Goal: Find specific page/section: Find specific page/section

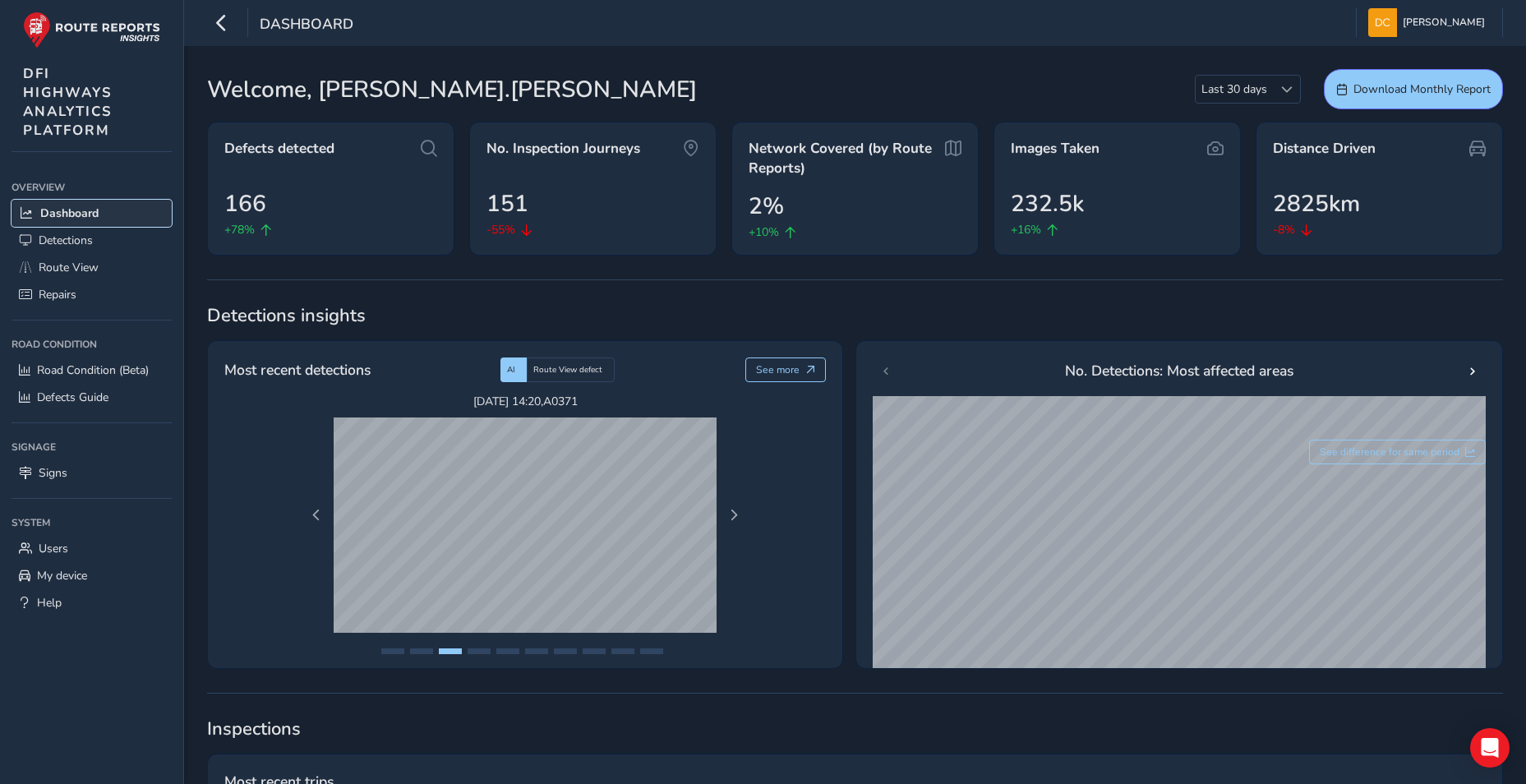
click at [58, 209] on span "Dashboard" at bounding box center [69, 213] width 58 height 16
click at [73, 272] on span "Route View" at bounding box center [68, 267] width 60 height 16
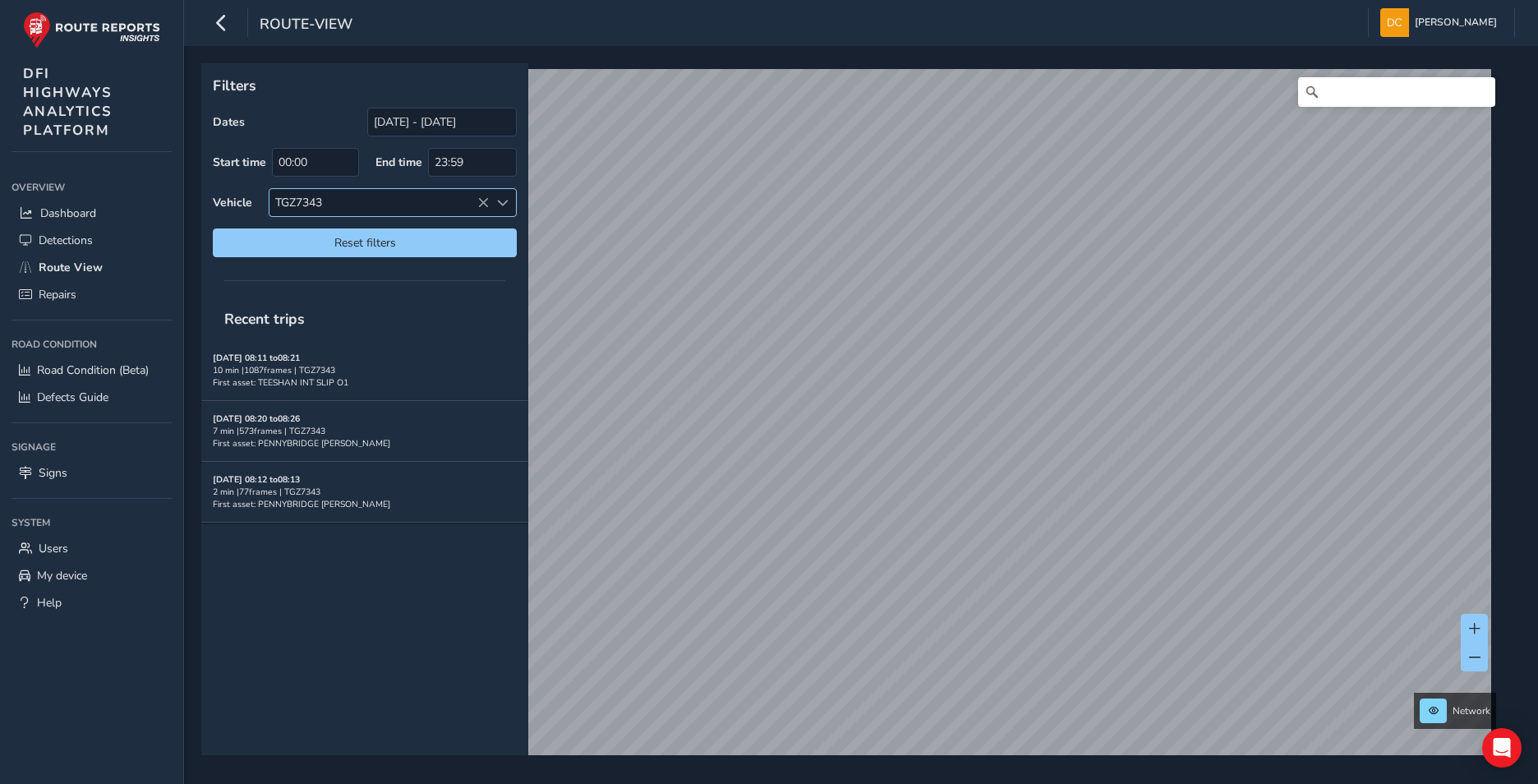
click at [478, 201] on icon at bounding box center [483, 203] width 12 height 12
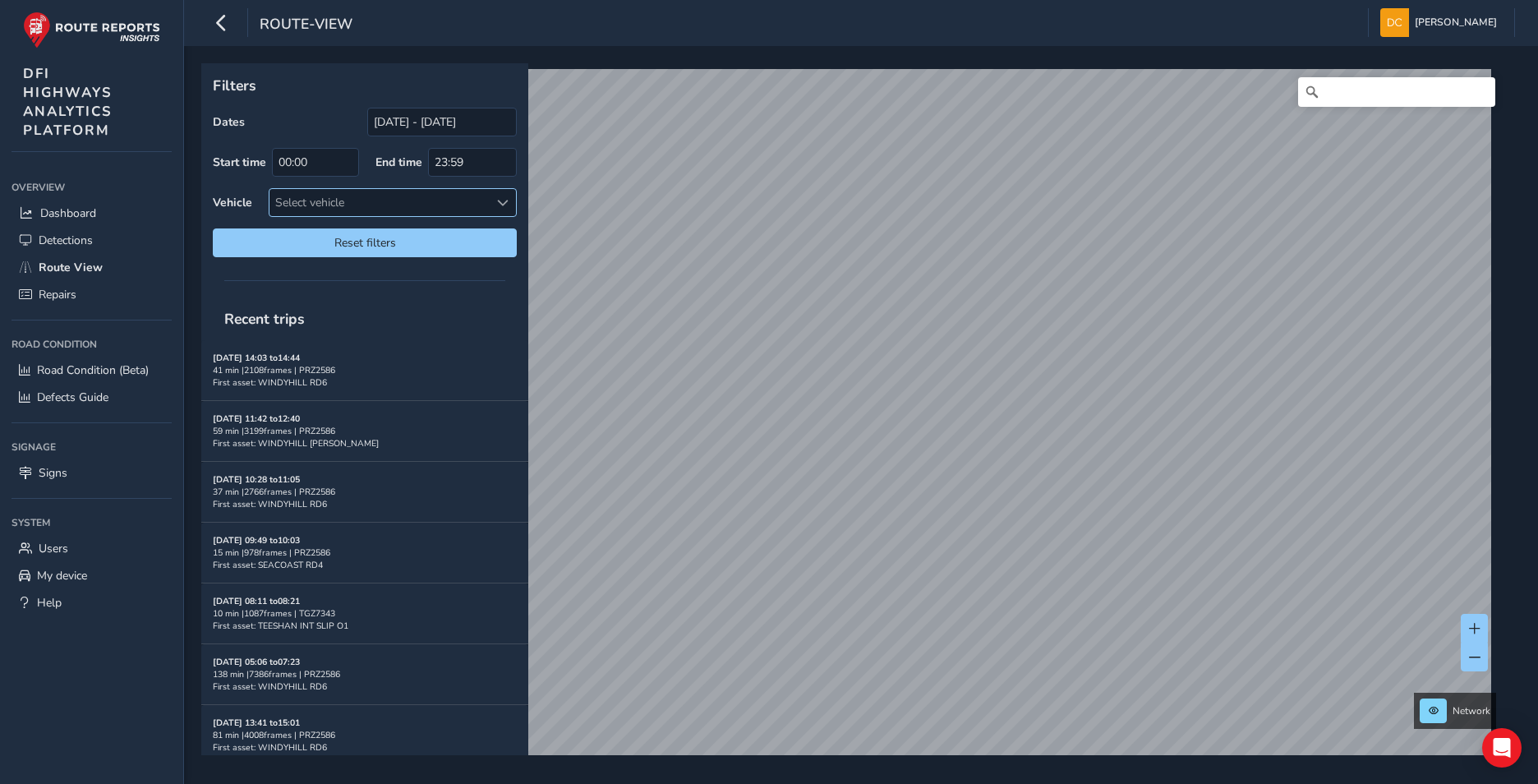
click at [502, 201] on span at bounding box center [503, 203] width 12 height 12
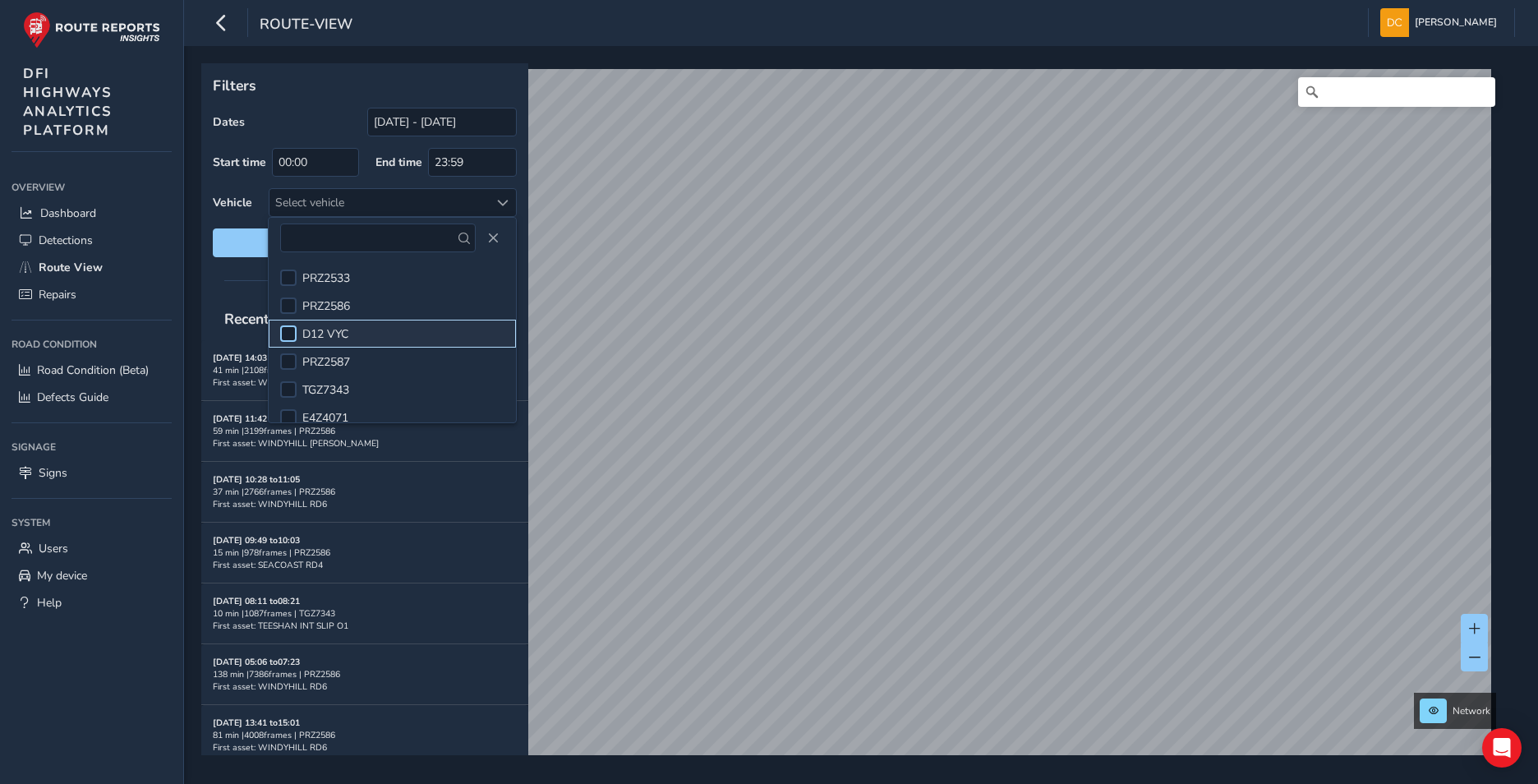
click at [293, 332] on div at bounding box center [289, 334] width 16 height 16
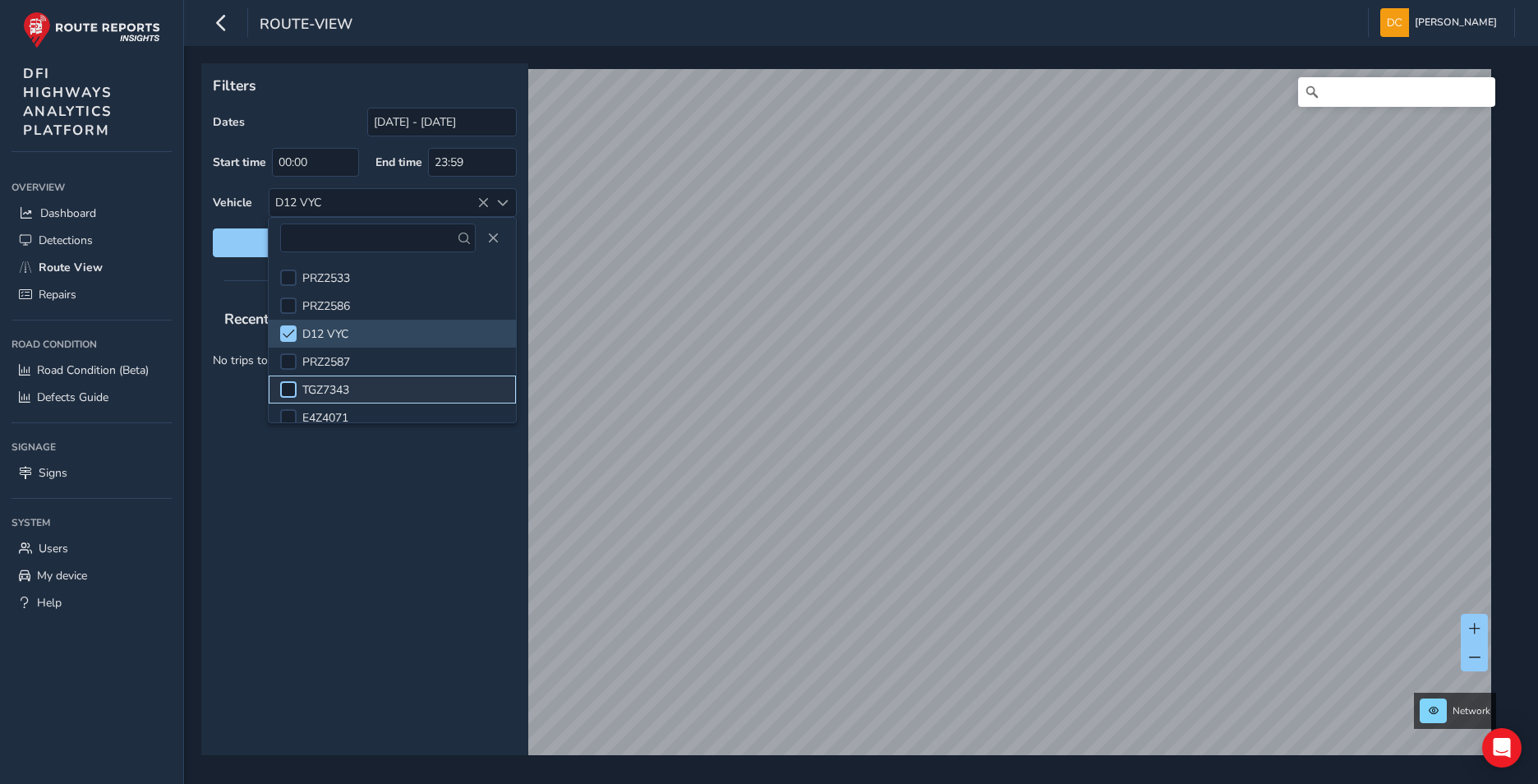
click at [291, 390] on div at bounding box center [289, 390] width 16 height 16
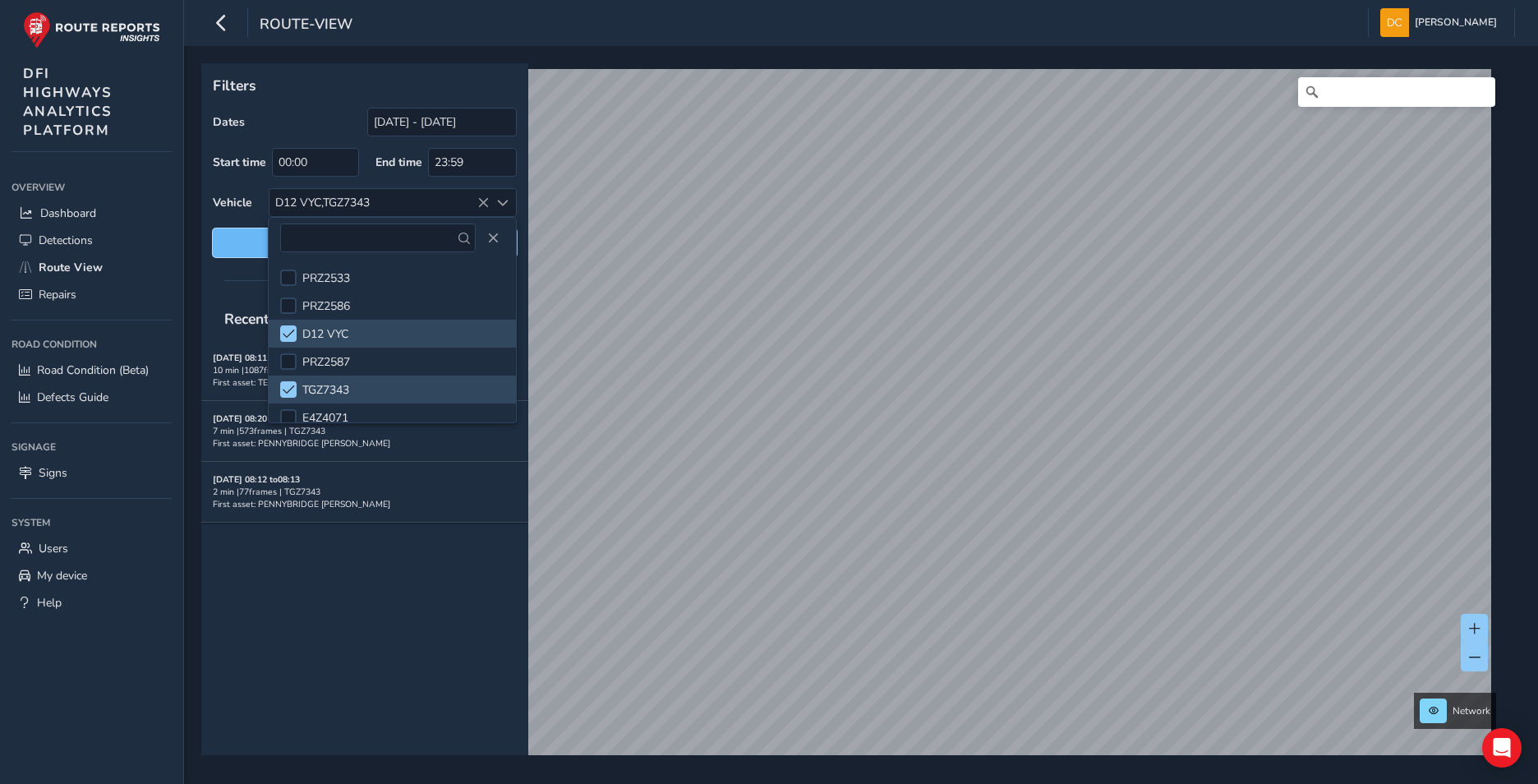
click at [251, 246] on span "Reset filters" at bounding box center [365, 242] width 279 height 16
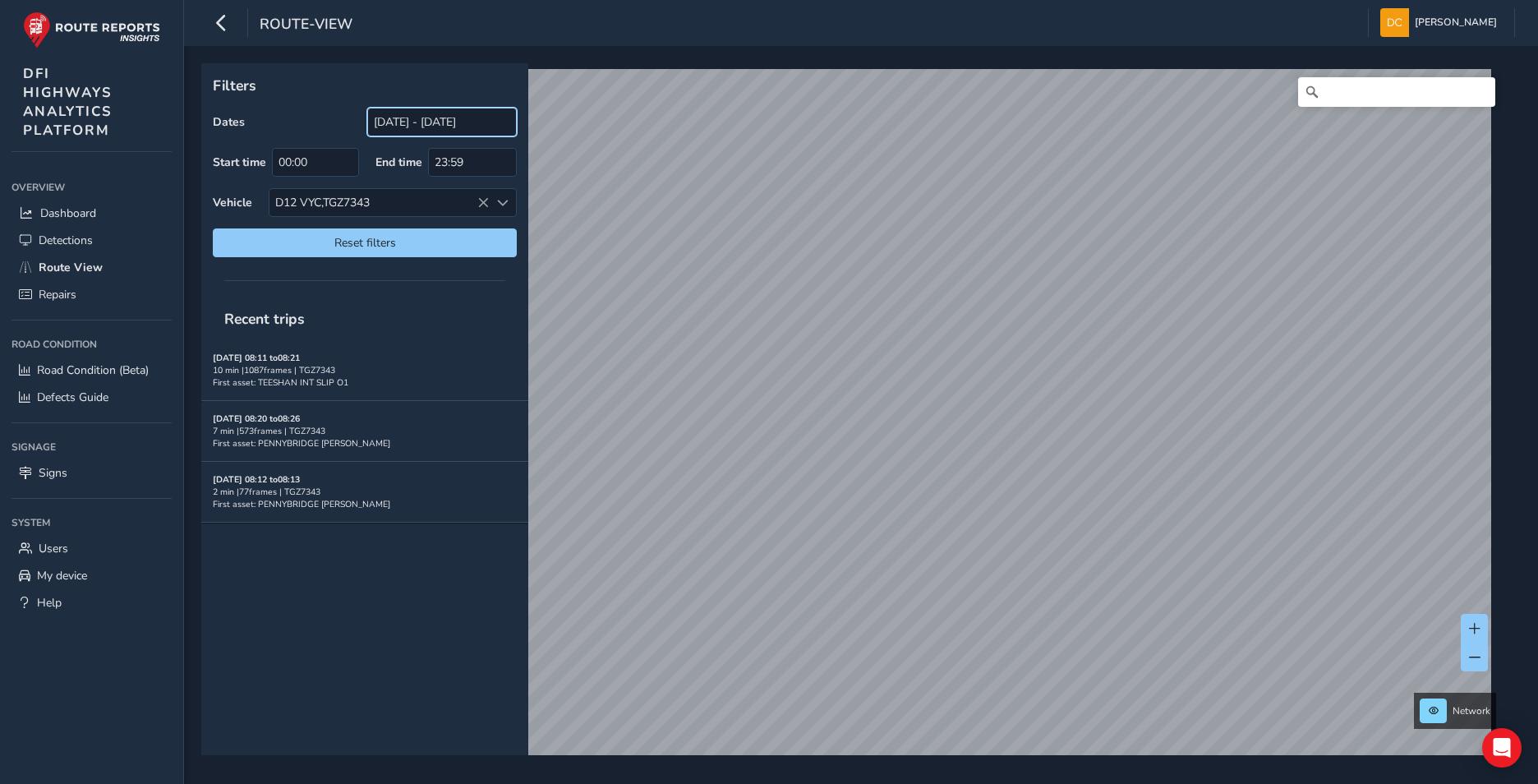
click at [407, 119] on input "[DATE] - [DATE]" at bounding box center [442, 122] width 150 height 29
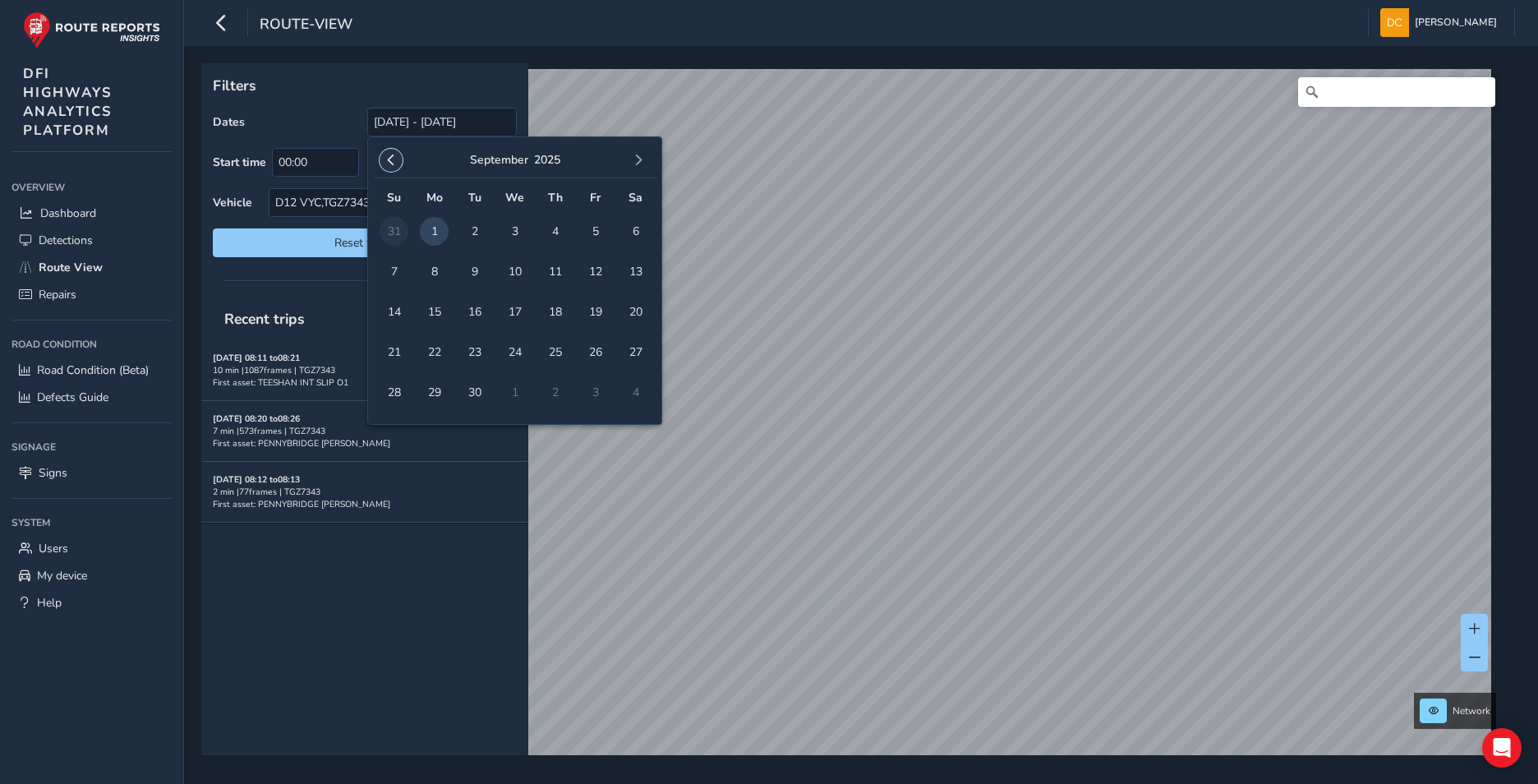
click at [394, 160] on span "button" at bounding box center [391, 160] width 12 height 12
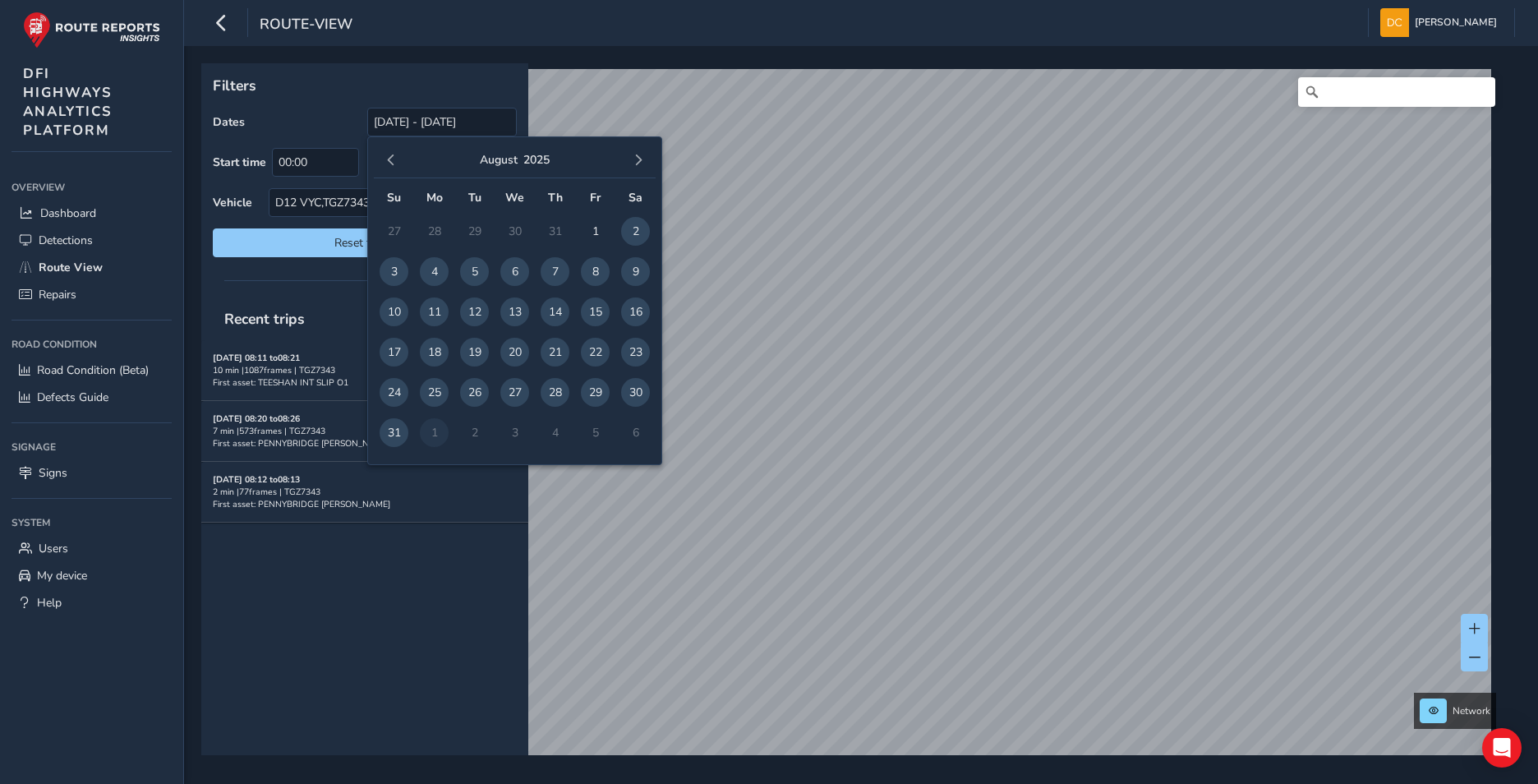
click at [394, 160] on span "button" at bounding box center [391, 160] width 12 height 12
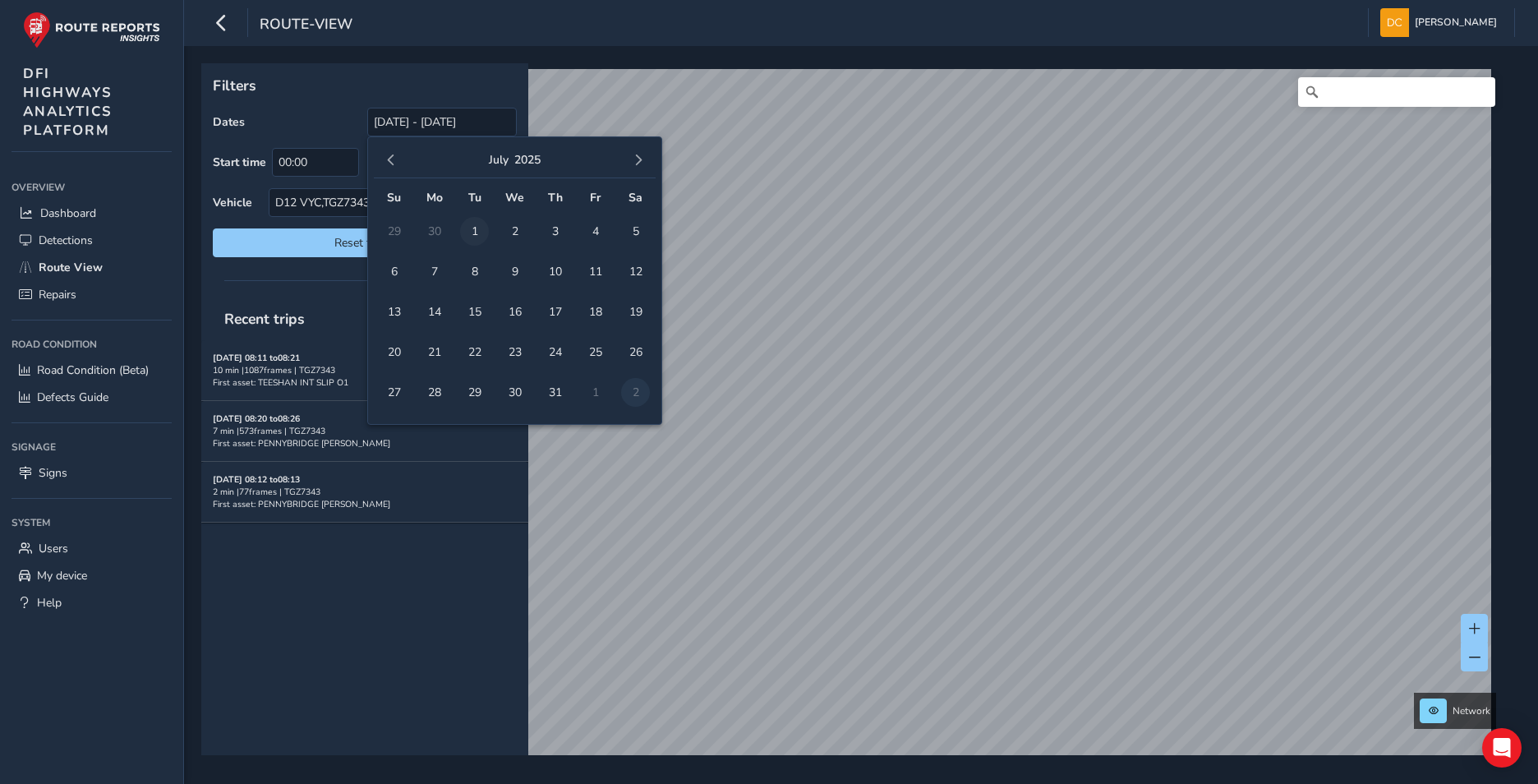
click at [474, 234] on span "1" at bounding box center [474, 231] width 29 height 29
click at [646, 158] on button "button" at bounding box center [639, 160] width 23 height 23
click at [390, 432] on span "31" at bounding box center [394, 432] width 29 height 29
type input "[DATE] - [DATE]"
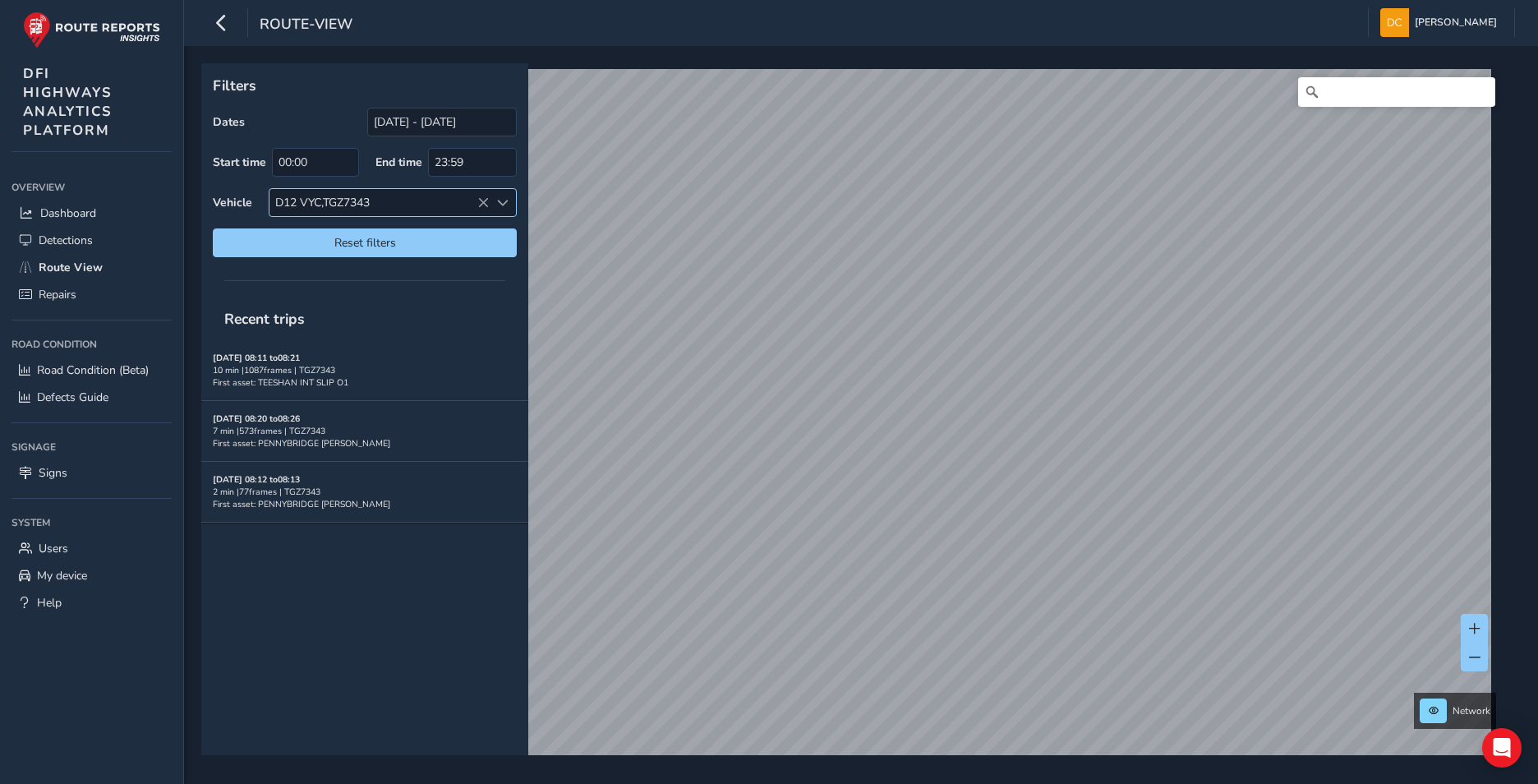
click at [479, 197] on icon at bounding box center [483, 203] width 12 height 12
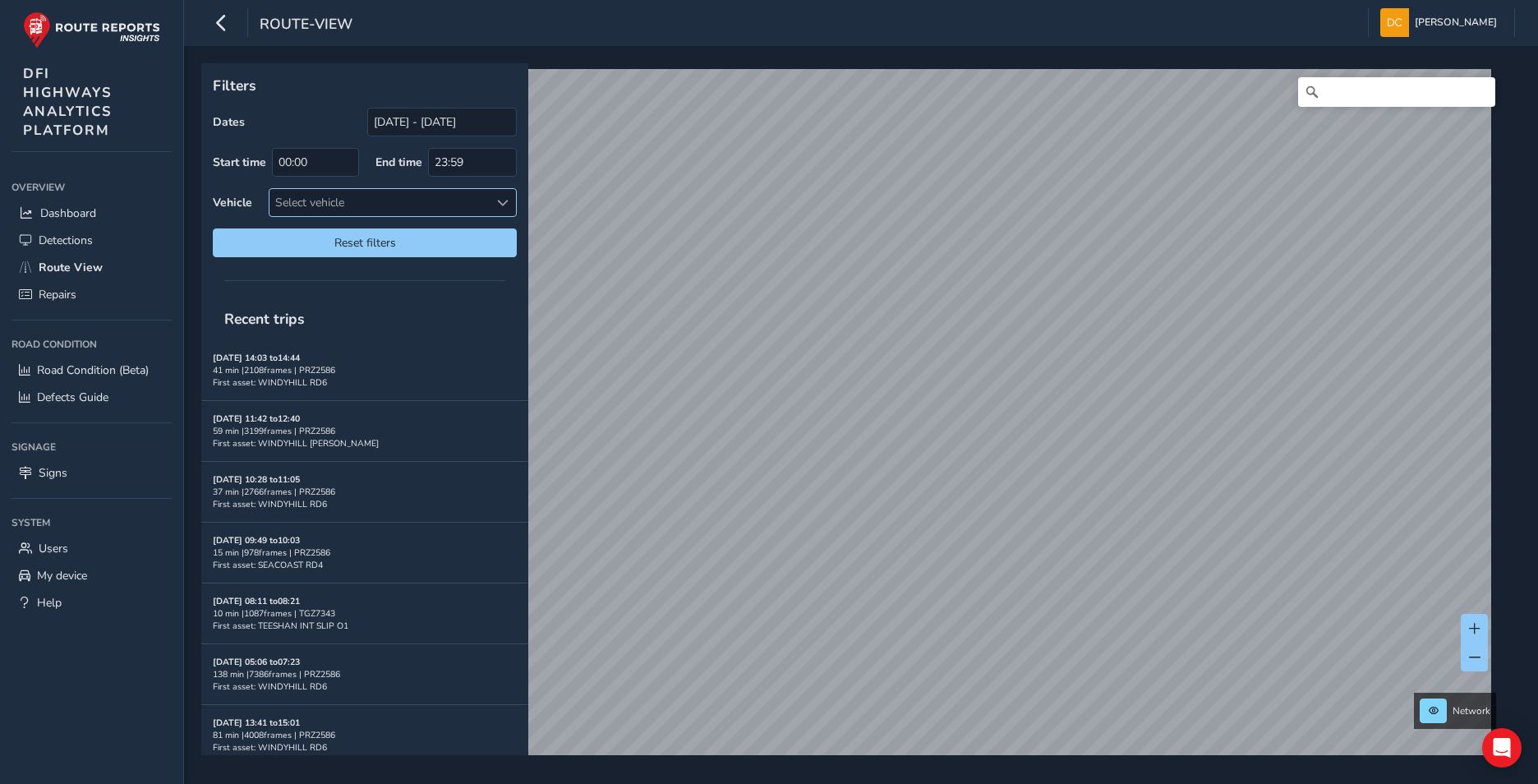
click at [498, 204] on span at bounding box center [503, 203] width 12 height 12
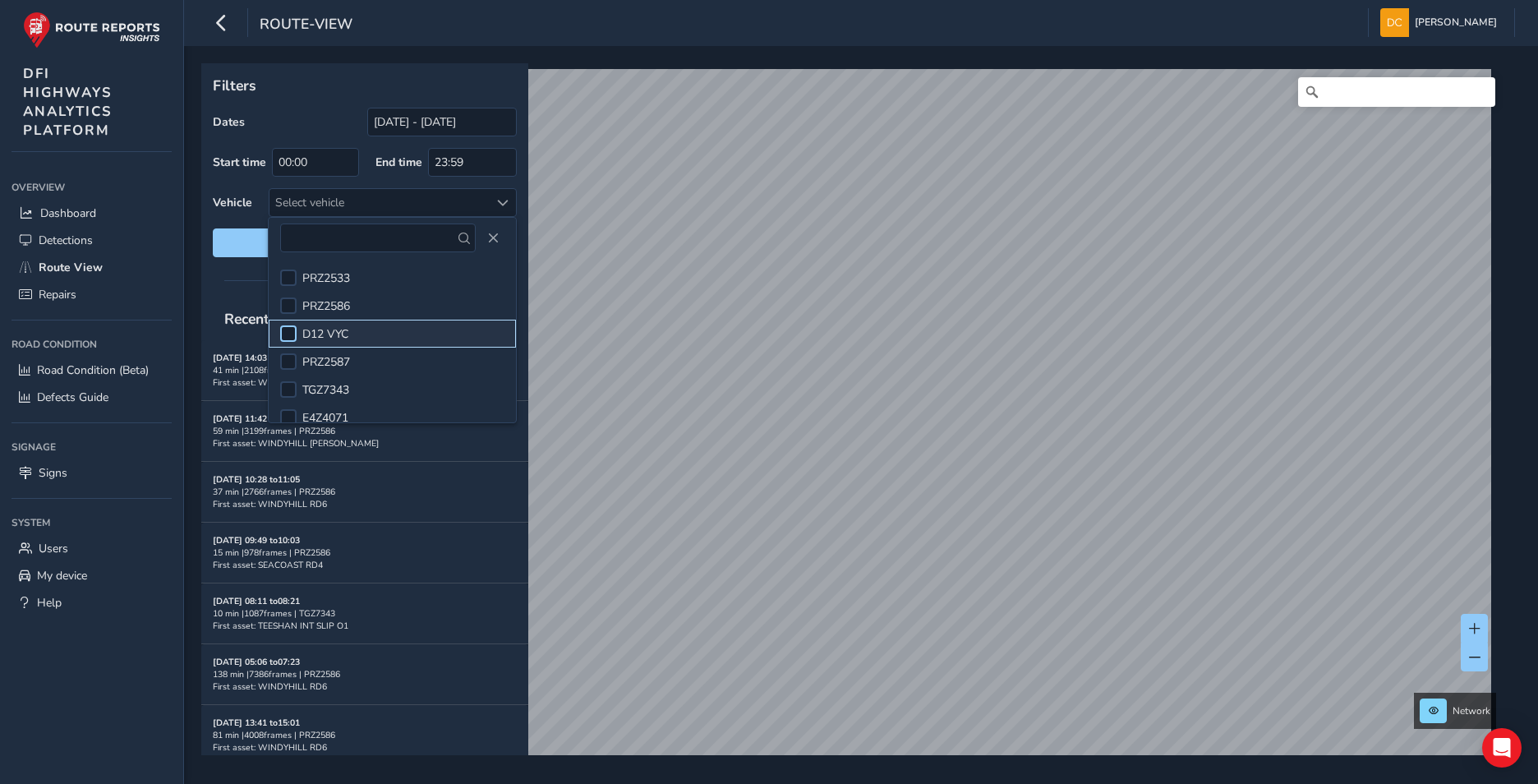
click at [290, 334] on div at bounding box center [289, 334] width 16 height 16
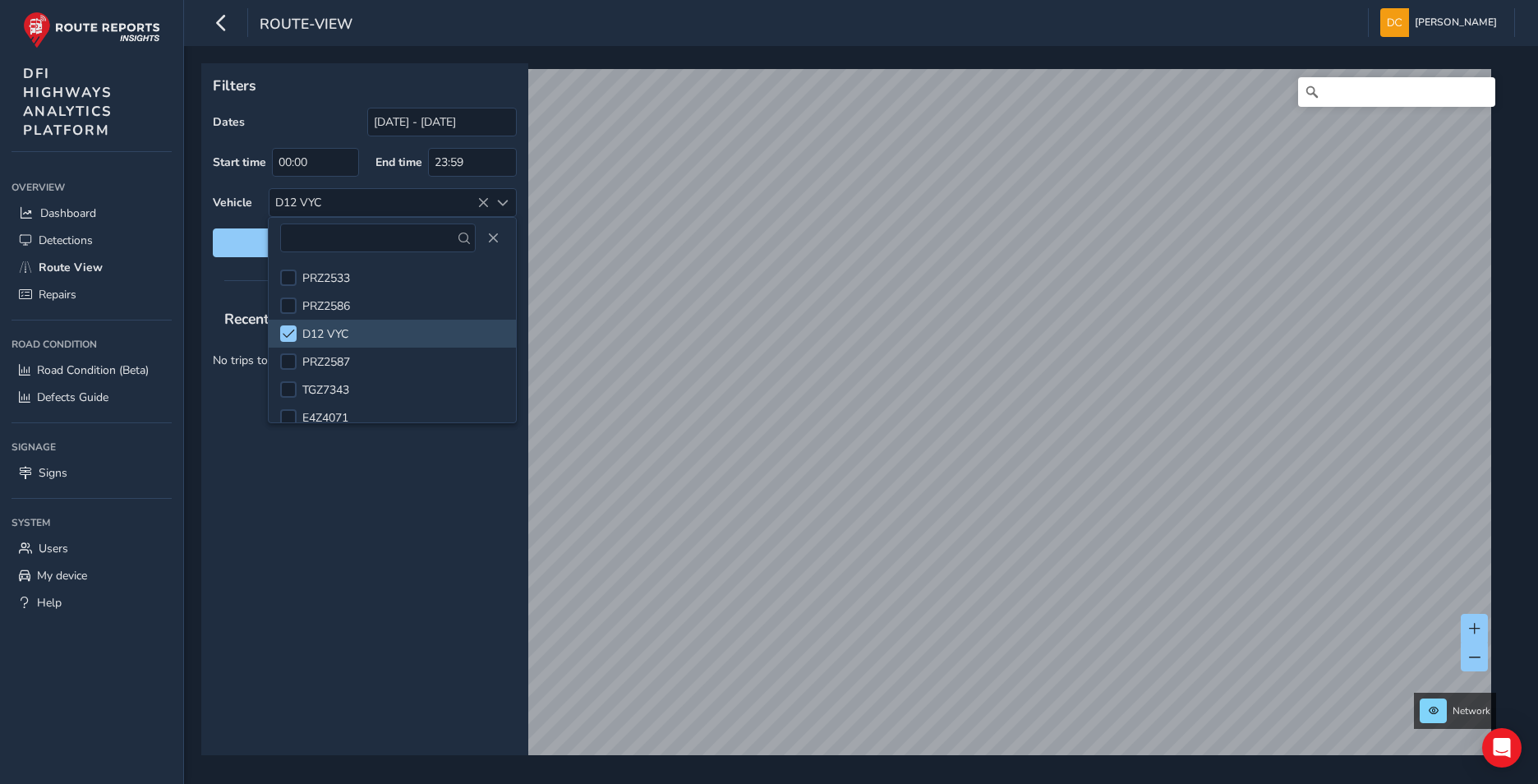
click at [374, 572] on div "Recent trips No trips to show." at bounding box center [365, 526] width 327 height 458
